Goal: Go to known website: Access a specific website the user already knows

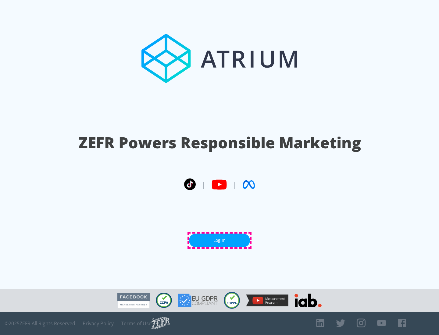
click at [219, 240] on link "Log In" at bounding box center [219, 241] width 61 height 14
